Goal: Information Seeking & Learning: Learn about a topic

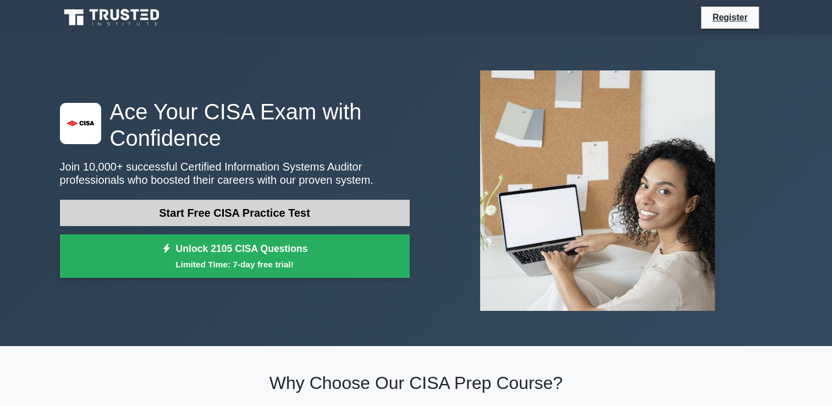
click at [255, 210] on link "Start Free CISA Practice Test" at bounding box center [235, 213] width 350 height 26
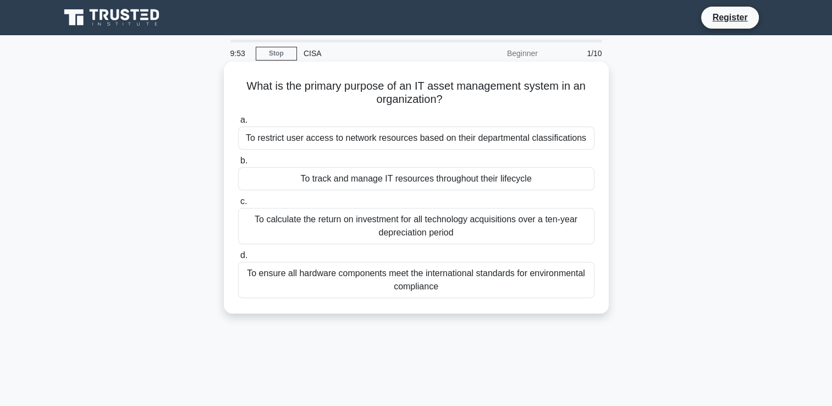
drag, startPoint x: 243, startPoint y: 87, endPoint x: 461, endPoint y: 312, distance: 313.5
click at [461, 312] on div "What is the primary purpose of an IT asset management system in an organization…" at bounding box center [416, 188] width 385 height 252
copy div "What is the primary purpose of an IT asset management system in an organization…"
click at [240, 162] on span "b." at bounding box center [243, 160] width 7 height 9
click at [238, 162] on input "b. To track and manage IT resources throughout their lifecycle" at bounding box center [238, 160] width 0 height 7
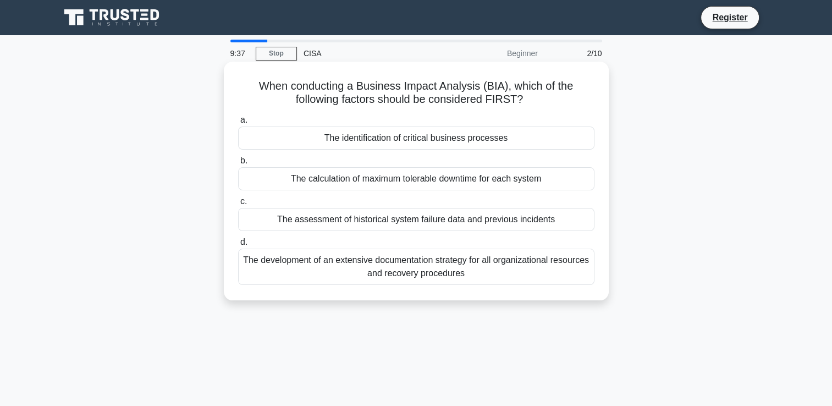
click at [242, 161] on span "b." at bounding box center [243, 160] width 7 height 9
click at [238, 161] on input "b. The calculation of maximum tolerable downtime for each system" at bounding box center [238, 160] width 0 height 7
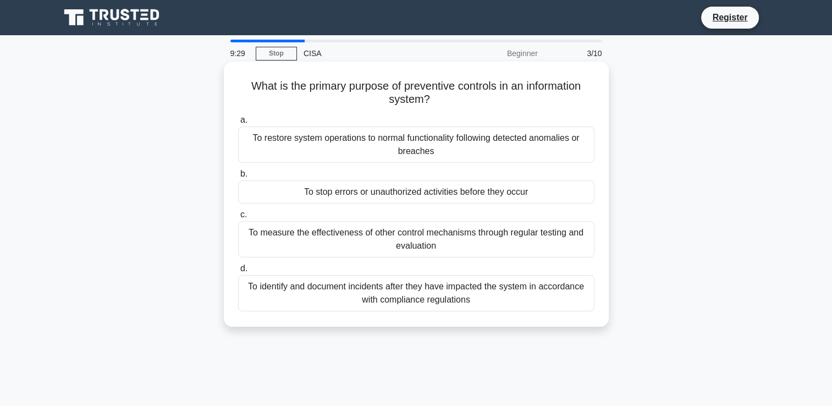
drag, startPoint x: 245, startPoint y: 86, endPoint x: 499, endPoint y: 309, distance: 337.9
click at [499, 309] on div "What is the primary purpose of preventive controls in an information system? .s…" at bounding box center [416, 194] width 376 height 256
copy div "What is the primary purpose of preventive controls in an information system? .s…"
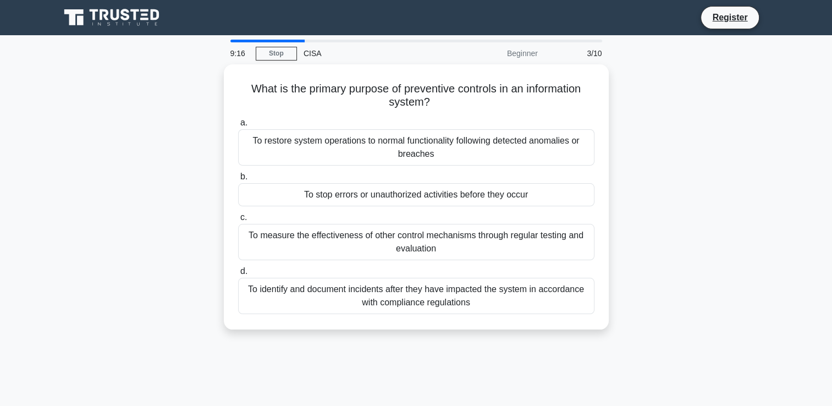
click at [735, 59] on div "9:16 Stop CISA Beginner 3/10 What is the primary purpose of preventive controls…" at bounding box center [416, 315] width 726 height 550
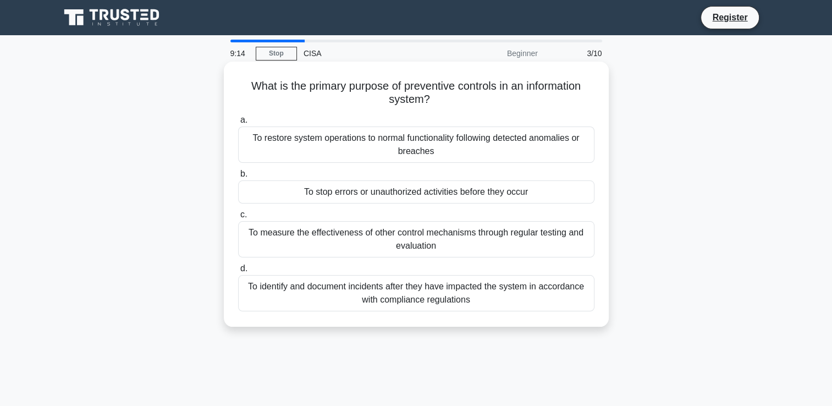
click at [299, 193] on div "To stop errors or unauthorized activities before they occur" at bounding box center [416, 191] width 356 height 23
click at [238, 178] on input "b. To stop errors or unauthorized activities before they occur" at bounding box center [238, 174] width 0 height 7
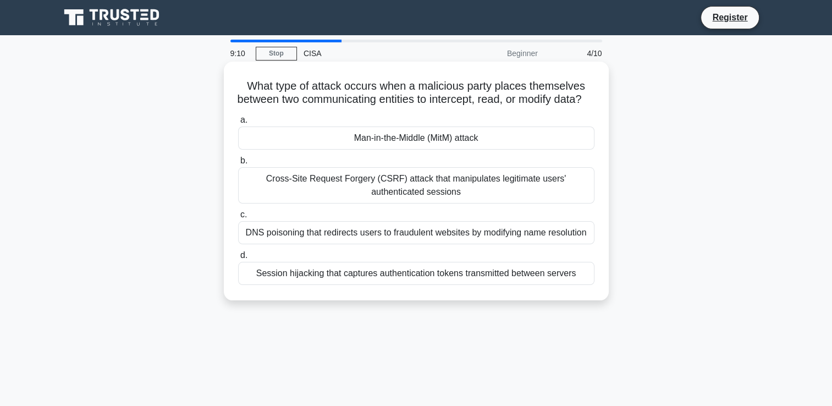
drag, startPoint x: 245, startPoint y: 87, endPoint x: 583, endPoint y: 305, distance: 401.8
click at [583, 296] on div "What type of attack occurs when a malicious party places themselves between two…" at bounding box center [416, 181] width 376 height 230
copy div "What type of attack occurs when a malicious party places themselves between two…"
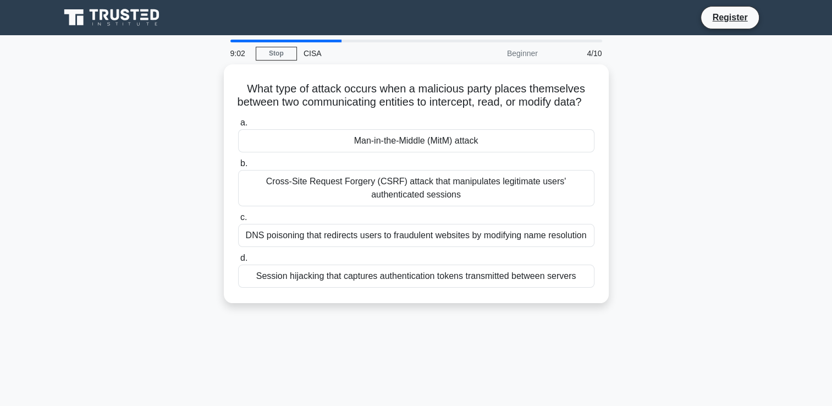
click at [648, 68] on div "What type of attack occurs when a malicious party places themselves between two…" at bounding box center [416, 190] width 726 height 252
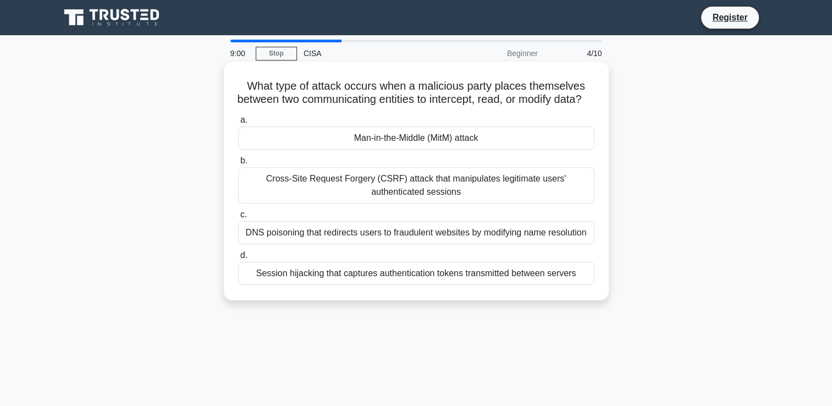
click at [359, 149] on div "Man-in-the-Middle (MitM) attack" at bounding box center [416, 138] width 356 height 23
click at [238, 124] on input "a. Man-in-the-Middle (MitM) attack" at bounding box center [238, 120] width 0 height 7
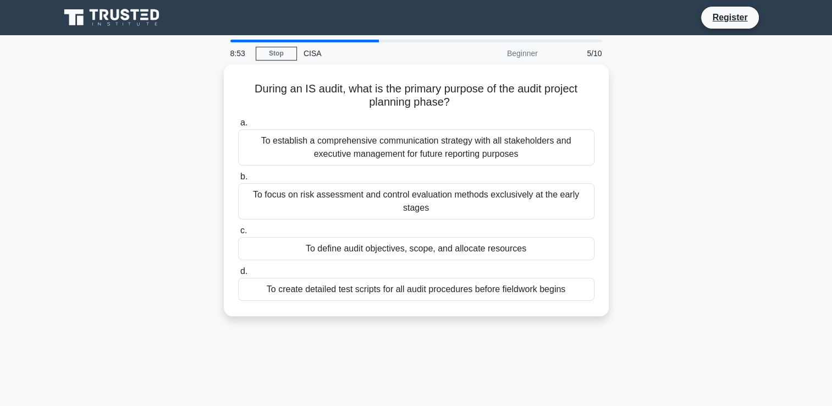
drag, startPoint x: 250, startPoint y: 86, endPoint x: 605, endPoint y: 331, distance: 431.3
click at [605, 331] on div "8:53 Stop CISA Beginner 5/10 During an IS audit, what is the primary purpose of…" at bounding box center [416, 315] width 726 height 550
copy div "During an IS audit, what is the primary purpose of the audit project planning p…"
click at [638, 366] on div "8:51 Stop CISA Beginner 5/10 During an IS audit, what is the primary purpose of…" at bounding box center [416, 315] width 726 height 550
click at [95, 316] on div "During an IS audit, what is the primary purpose of the audit project planning p…" at bounding box center [416, 196] width 726 height 265
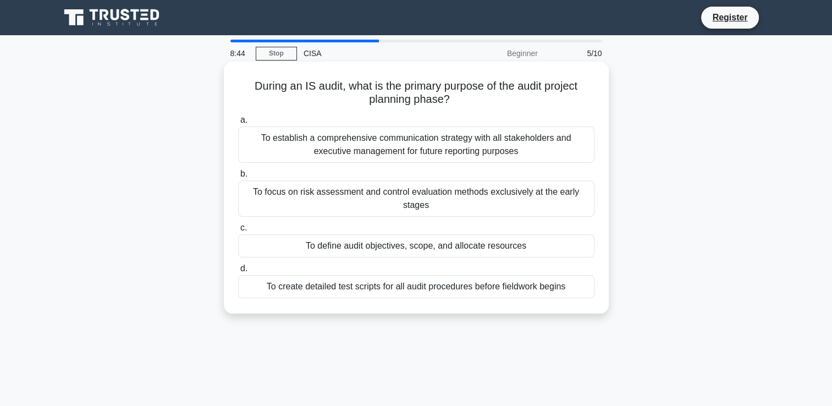
click at [296, 247] on div "To define audit objectives, scope, and allocate resources" at bounding box center [416, 245] width 356 height 23
click at [238, 232] on input "c. To define audit objectives, scope, and allocate resources" at bounding box center [238, 227] width 0 height 7
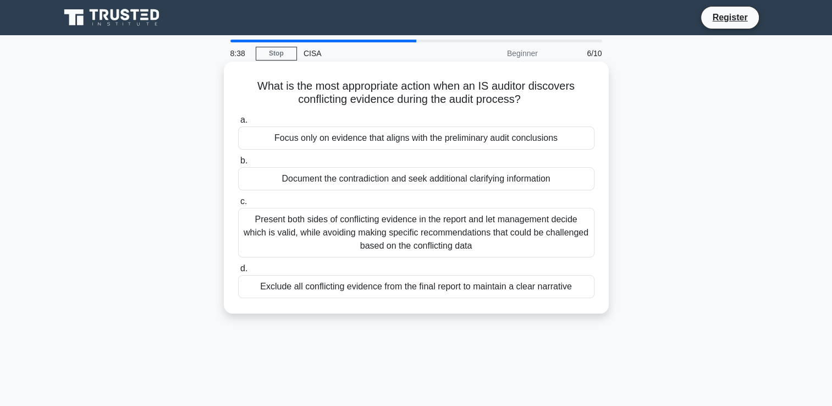
drag, startPoint x: 254, startPoint y: 85, endPoint x: 571, endPoint y: 294, distance: 379.8
click at [571, 294] on div "What is the most appropriate action when an IS auditor discovers conflicting ev…" at bounding box center [416, 187] width 376 height 243
copy div "What is the most appropriate action when an IS auditor discovers conflicting ev…"
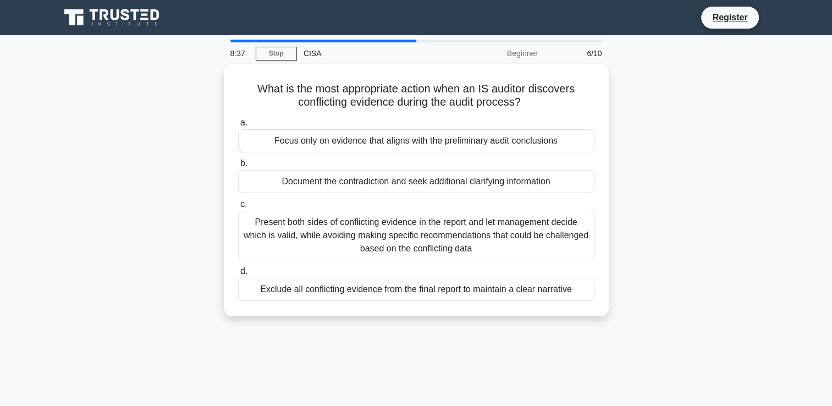
click at [655, 336] on div "8:37 Stop CISA Beginner 6/10 What is the most appropriate action when an IS aud…" at bounding box center [416, 315] width 726 height 550
click at [137, 307] on div "What is the most appropriate action when an IS auditor discovers conflicting ev…" at bounding box center [416, 196] width 726 height 265
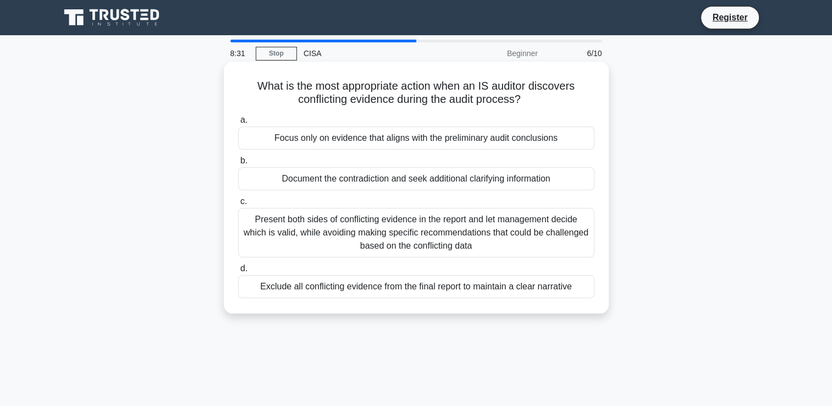
click at [295, 182] on div "Document the contradiction and seek additional clarifying information" at bounding box center [416, 178] width 356 height 23
click at [238, 164] on input "b. Document the contradiction and seek additional clarifying information" at bounding box center [238, 160] width 0 height 7
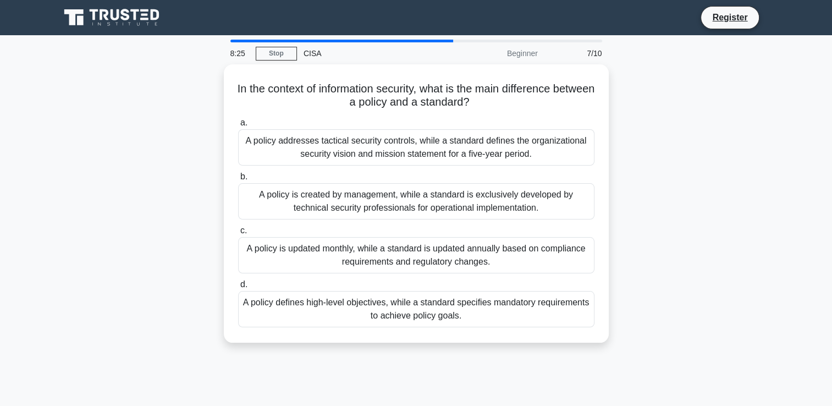
drag, startPoint x: 255, startPoint y: 85, endPoint x: 526, endPoint y: 360, distance: 386.6
click at [526, 360] on div "8:25 Stop CISA Beginner 7/10 In the context of information security, what is th…" at bounding box center [416, 315] width 726 height 550
click at [131, 128] on div "In the context of information security, what is the main difference between a p…" at bounding box center [416, 210] width 726 height 292
click at [214, 87] on div "In the context of information security, what is the main difference between a p…" at bounding box center [416, 210] width 726 height 292
drag, startPoint x: 252, startPoint y: 86, endPoint x: 684, endPoint y: 338, distance: 499.1
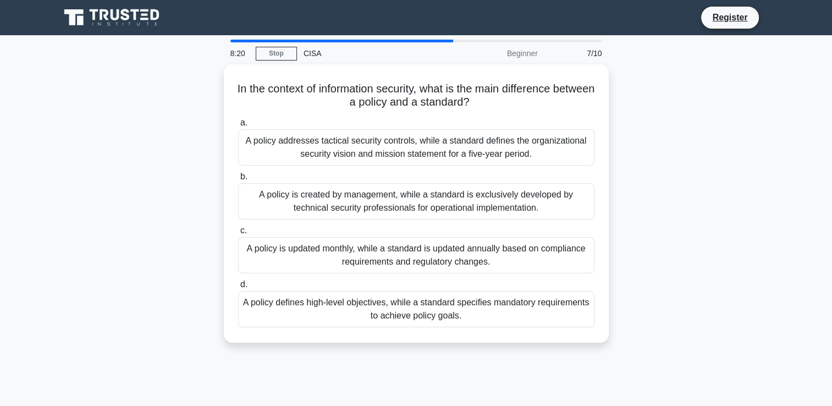
click at [684, 338] on div "In the context of information security, what is the main difference between a p…" at bounding box center [416, 210] width 726 height 292
copy div "In the context of information security, what is the main difference between a p…"
click at [673, 331] on div "In the context of information security, what is the main difference between a p…" at bounding box center [416, 210] width 726 height 292
click at [73, 254] on div "In the context of information security, what is the main difference between a p…" at bounding box center [416, 210] width 726 height 292
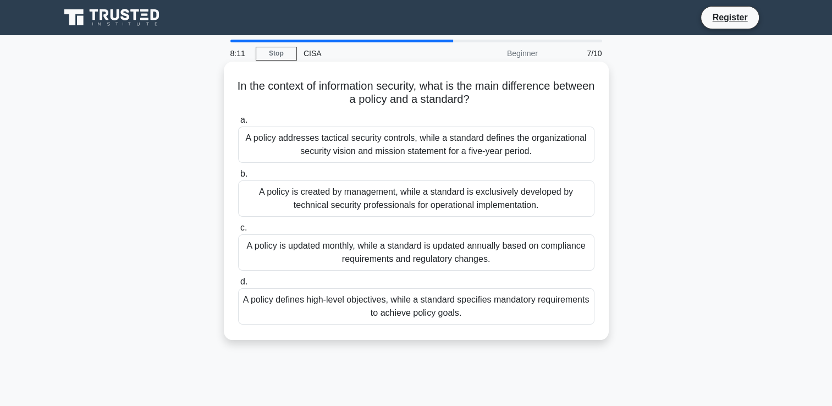
click at [290, 301] on div "A policy defines high-level objectives, while a standard specifies mandatory re…" at bounding box center [416, 306] width 356 height 36
click at [238, 285] on input "d. A policy defines high-level objectives, while a standard specifies mandatory…" at bounding box center [238, 281] width 0 height 7
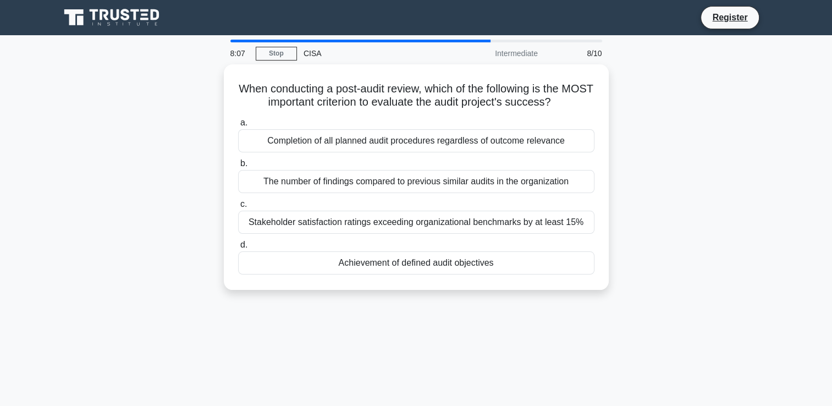
drag, startPoint x: 250, startPoint y: 86, endPoint x: 554, endPoint y: 295, distance: 369.0
click at [554, 295] on div "When conducting a post-audit review, which of the following is the MOST importa…" at bounding box center [416, 183] width 726 height 239
copy div "When conducting a post-audit review, which of the following is the MOST importa…"
click at [685, 315] on div "8:05 Stop CISA Intermediate 8/10 When conducting a post-audit review, which of …" at bounding box center [416, 315] width 726 height 550
click at [93, 300] on div "When conducting a post-audit review, which of the following is the MOST importa…" at bounding box center [416, 183] width 726 height 239
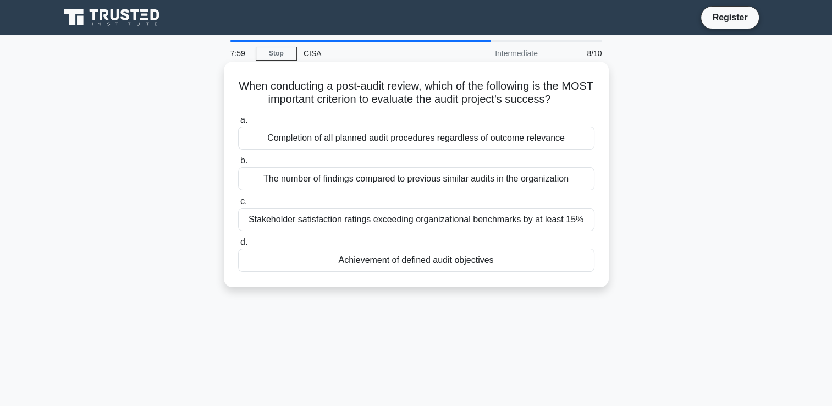
click at [283, 260] on div "Achievement of defined audit objectives" at bounding box center [416, 260] width 356 height 23
click at [238, 246] on input "d. Achievement of defined audit objectives" at bounding box center [238, 242] width 0 height 7
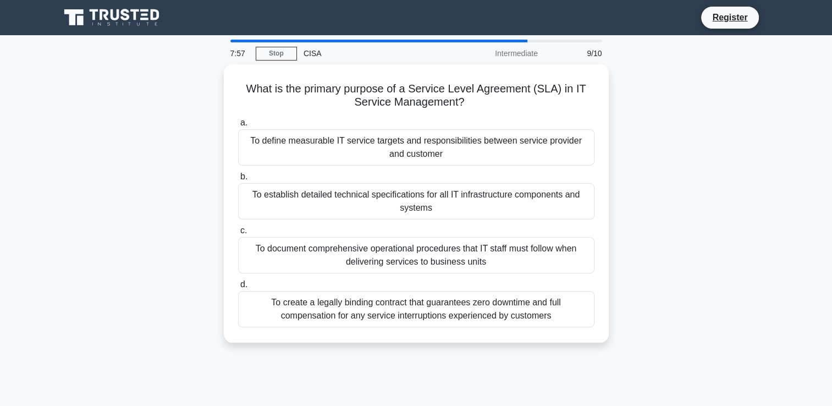
drag, startPoint x: 244, startPoint y: 87, endPoint x: 594, endPoint y: 396, distance: 467.2
click at [594, 396] on div "7:57 Stop CISA Intermediate 9/10 What is the primary purpose of a Service Level…" at bounding box center [416, 315] width 726 height 550
copy div "What is the primary purpose of a Service Level Agreement (SLA) in IT Service Ma…"
click at [714, 342] on div "What is the primary purpose of a Service Level Agreement (SLA) in IT Service Ma…" at bounding box center [416, 210] width 726 height 292
click at [80, 323] on div "What is the primary purpose of a Service Level Agreement (SLA) in IT Service Ma…" at bounding box center [416, 210] width 726 height 292
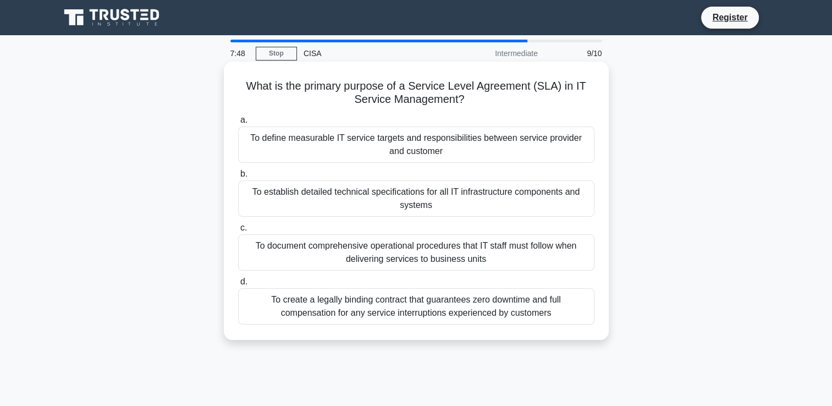
click at [267, 138] on div "To define measurable IT service targets and responsibilities between service pr…" at bounding box center [416, 145] width 356 height 36
click at [238, 124] on input "a. To define measurable IT service targets and responsibilities between service…" at bounding box center [238, 120] width 0 height 7
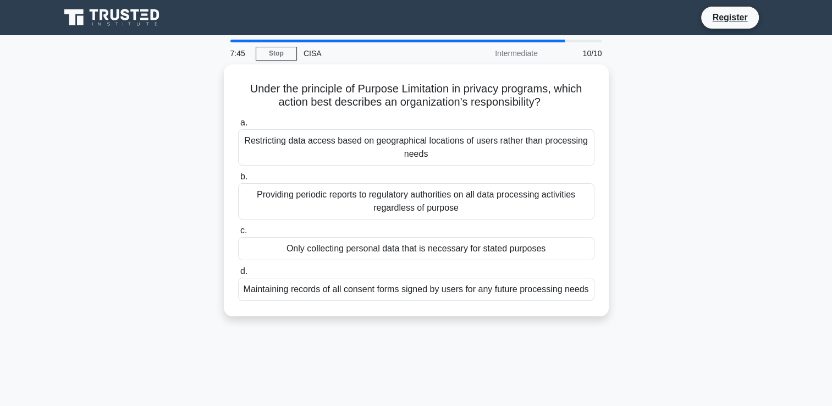
drag, startPoint x: 245, startPoint y: 86, endPoint x: 611, endPoint y: 326, distance: 437.8
click at [611, 326] on div "Under the principle of Purpose Limitation in privacy programs, which action bes…" at bounding box center [416, 196] width 726 height 265
copy div "Under the principle of Purpose Limitation in privacy programs, which action bes…"
click at [610, 347] on div "7:44 Stop CISA Intermediate 10/10 Under the principle of Purpose Limitation in …" at bounding box center [416, 315] width 726 height 550
click at [180, 320] on div "Under the principle of Purpose Limitation in privacy programs, which action bes…" at bounding box center [416, 196] width 726 height 265
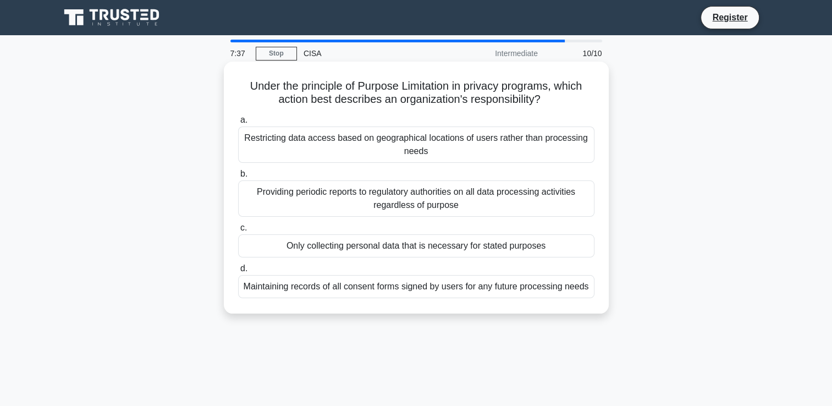
click at [307, 246] on div "Only collecting personal data that is necessary for stated purposes" at bounding box center [416, 245] width 356 height 23
click at [238, 232] on input "c. Only collecting personal data that is necessary for stated purposes" at bounding box center [238, 227] width 0 height 7
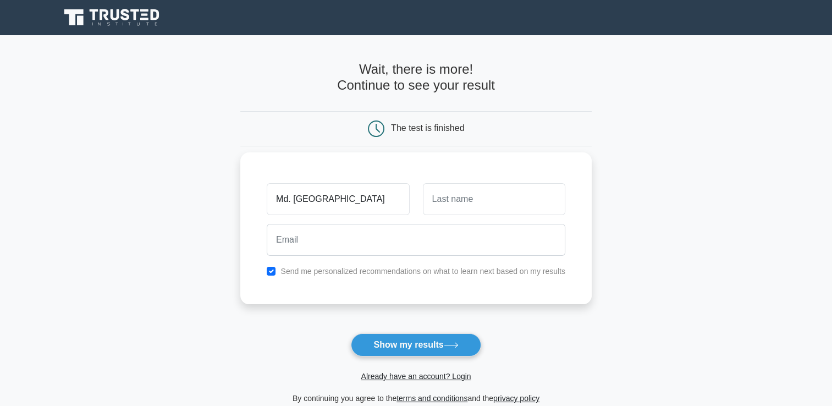
type input "Md. [PERSON_NAME]"
type input "Hossen"
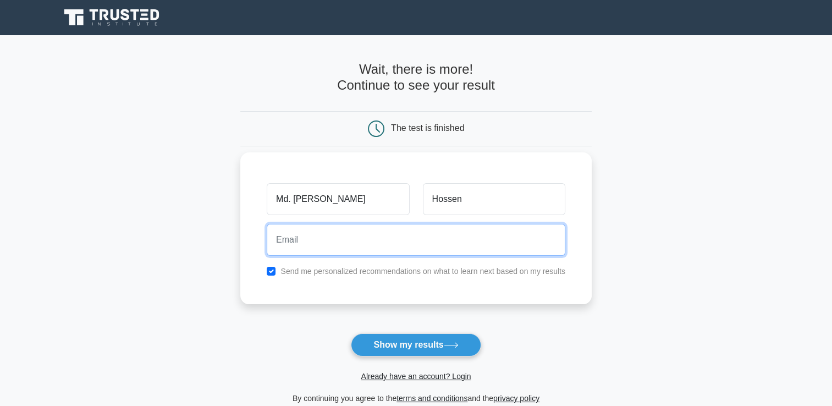
type input "mmahinhossen615@gmail.com"
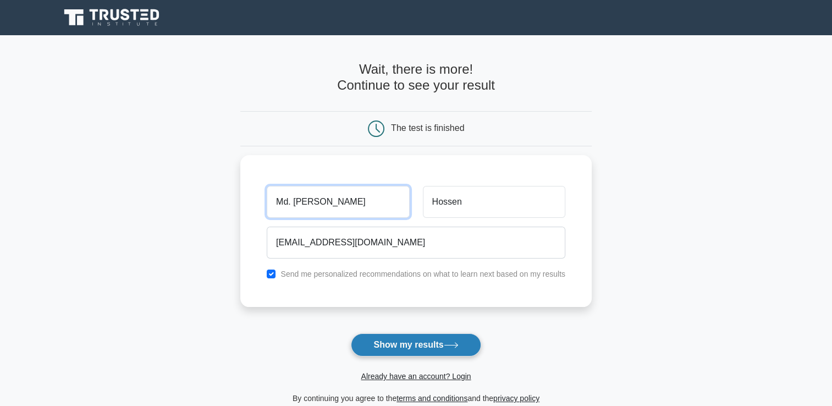
type input "Md. Mahin"
click at [441, 345] on button "Show my results" at bounding box center [416, 344] width 130 height 23
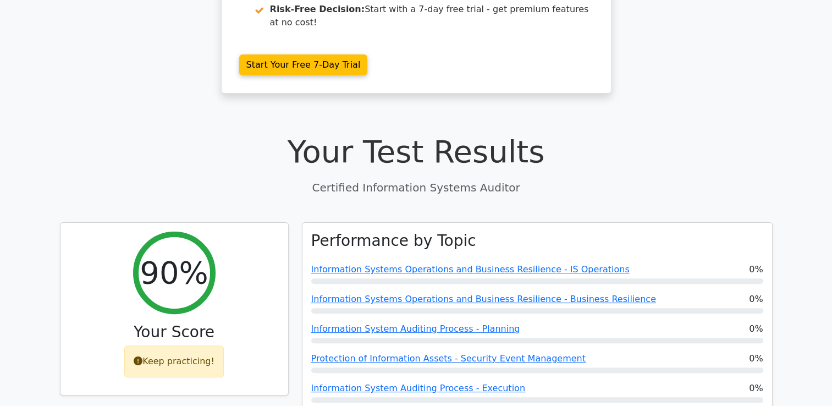
scroll to position [248, 0]
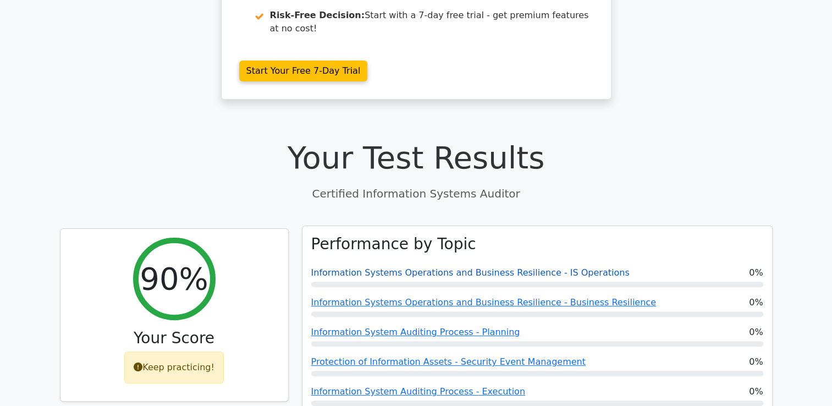
click at [432, 267] on link "Information Systems Operations and Business Resilience - IS Operations" at bounding box center [470, 272] width 318 height 10
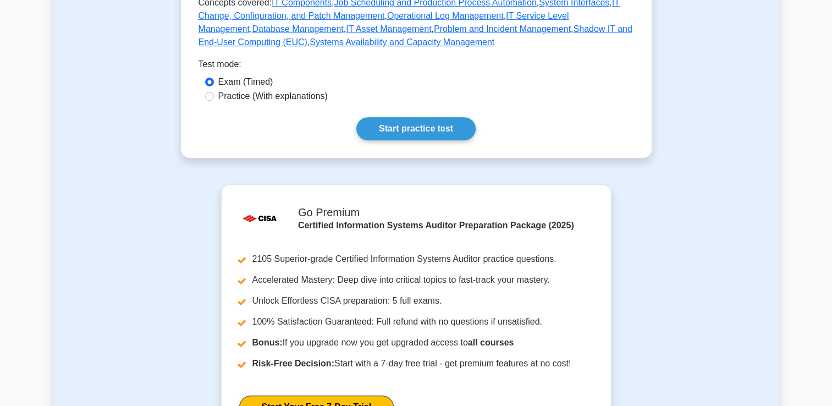
scroll to position [715, 0]
